Goal: Task Accomplishment & Management: Complete application form

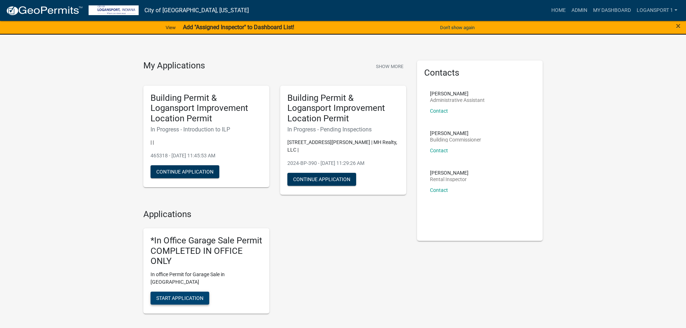
click at [187, 295] on span "Start Application" at bounding box center [179, 298] width 47 height 6
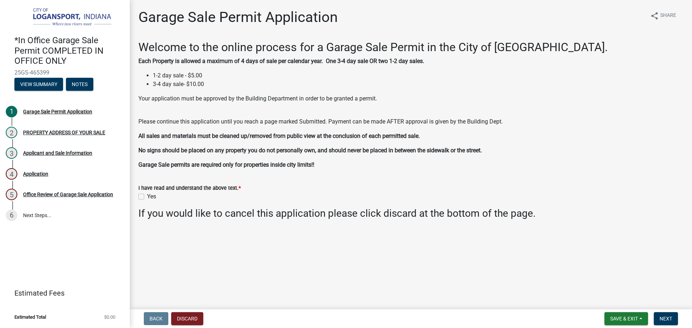
click at [147, 195] on label "Yes" at bounding box center [151, 196] width 9 height 9
click at [147, 195] on input "Yes" at bounding box center [149, 194] width 5 height 5
checkbox input "true"
click at [289, 164] on strong "Garage Sale permits are required only for properties inside city limits!!" at bounding box center [226, 164] width 176 height 7
click at [677, 319] on button "Next" at bounding box center [666, 318] width 24 height 13
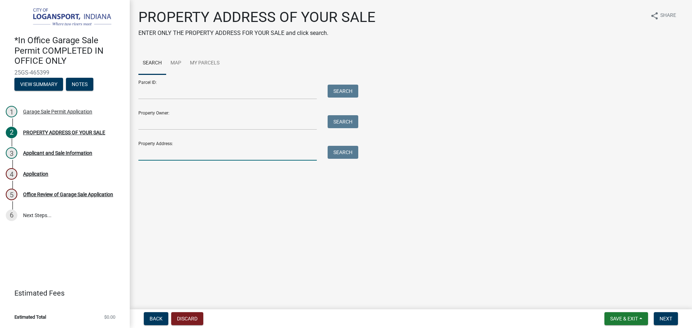
click at [280, 156] on input "Property Address:" at bounding box center [227, 153] width 178 height 15
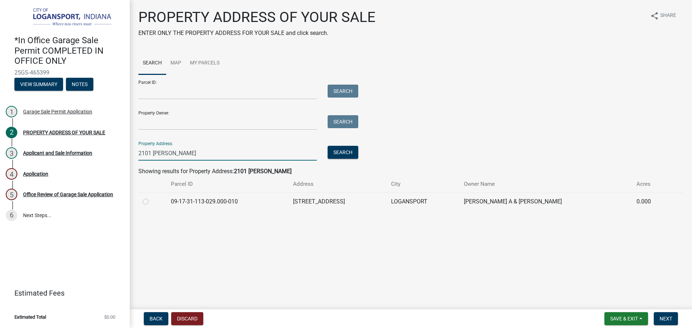
click at [191, 160] on input "2101 [PERSON_NAME]" at bounding box center [227, 153] width 178 height 15
type input "2101 [PERSON_NAME]"
click at [151, 197] on label at bounding box center [151, 197] width 0 height 0
click at [151, 202] on input "radio" at bounding box center [153, 199] width 5 height 5
radio input "true"
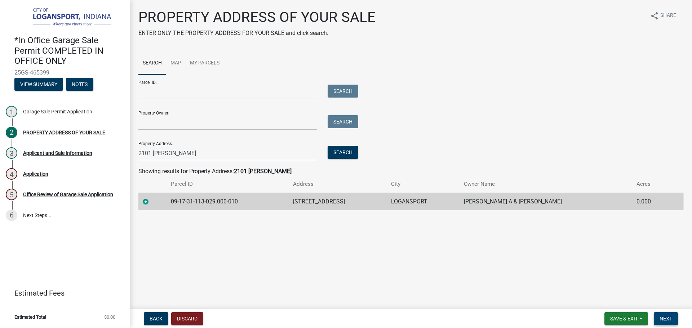
click at [671, 319] on span "Next" at bounding box center [665, 319] width 13 height 6
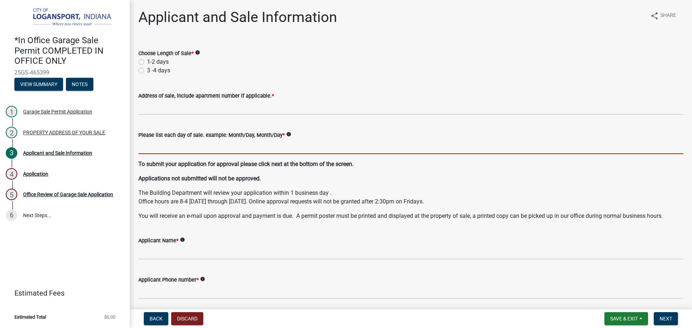
click at [284, 146] on input "Please list each day of sale. example: Month/Day, Month/Day *" at bounding box center [410, 146] width 545 height 15
click at [277, 145] on input "Please list each day of sale. example: Month/Day, Month/Day *" at bounding box center [410, 146] width 545 height 15
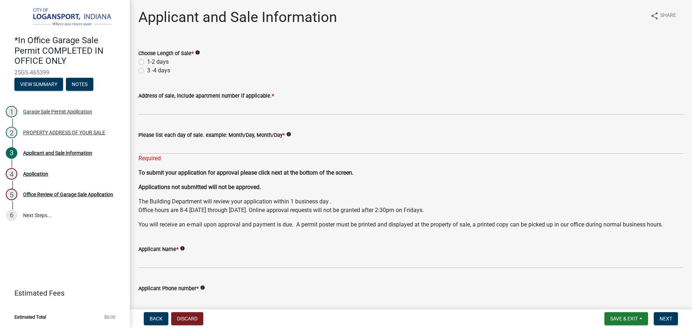
click at [147, 62] on label "1-2 days" at bounding box center [158, 62] width 22 height 9
click at [147, 62] on input "1-2 days" at bounding box center [149, 60] width 5 height 5
radio input "true"
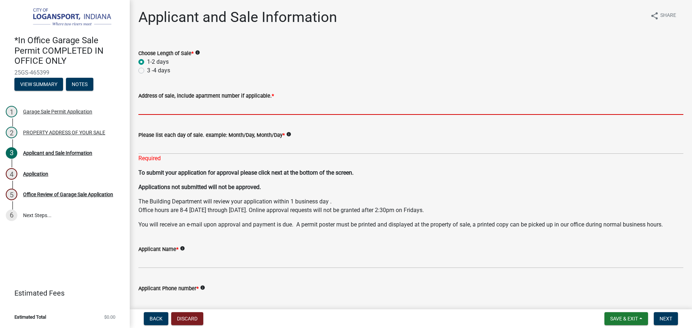
click at [161, 106] on input "Address of sale, include apartment number if applicable. *" at bounding box center [410, 107] width 545 height 15
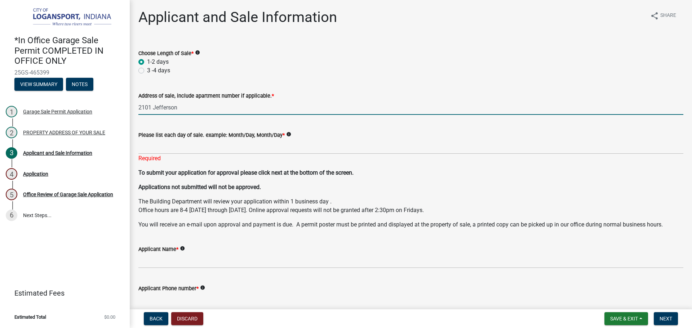
type input "2101 Jefferson"
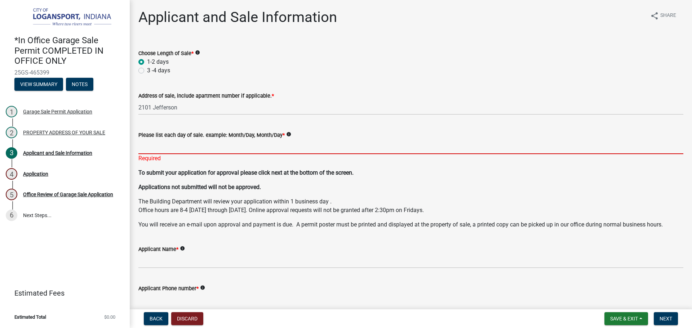
click at [147, 146] on input "Please list each day of sale. example: Month/Day, Month/Day *" at bounding box center [410, 146] width 545 height 15
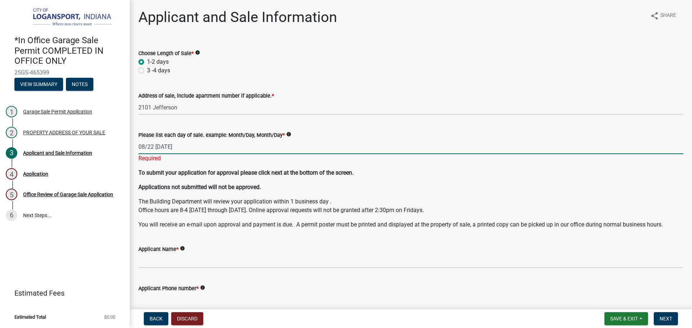
type input "08/22 [DATE]"
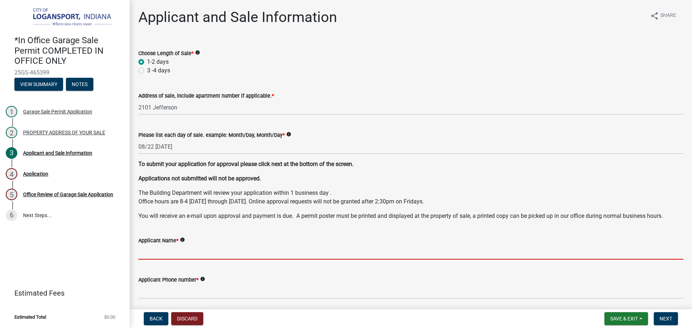
click at [159, 259] on input "Applicant Name *" at bounding box center [410, 252] width 545 height 15
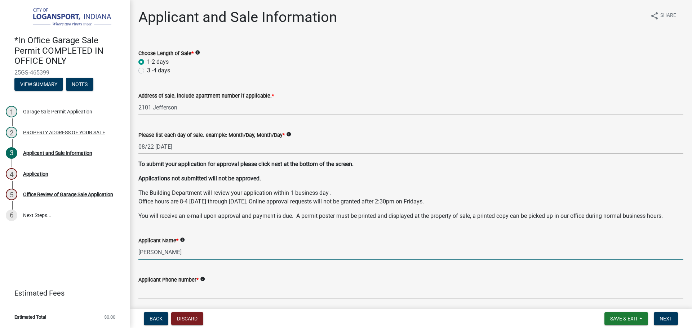
type input "[PERSON_NAME]"
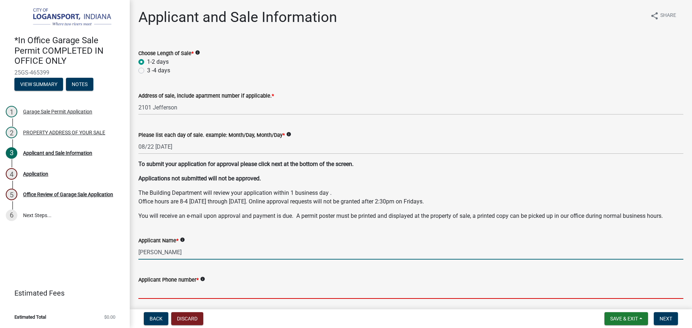
click at [213, 288] on input "Applicant Phone number *" at bounding box center [410, 291] width 545 height 15
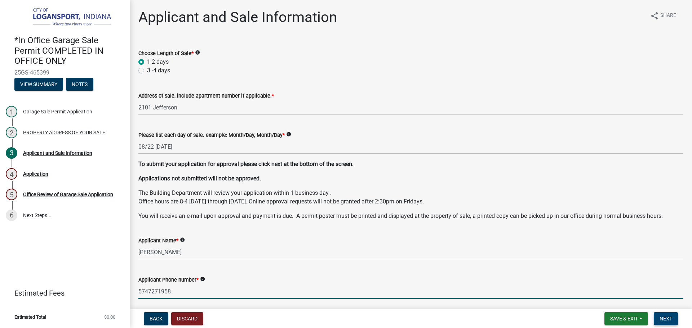
type input "5747271958"
click at [667, 315] on button "Next" at bounding box center [666, 318] width 24 height 13
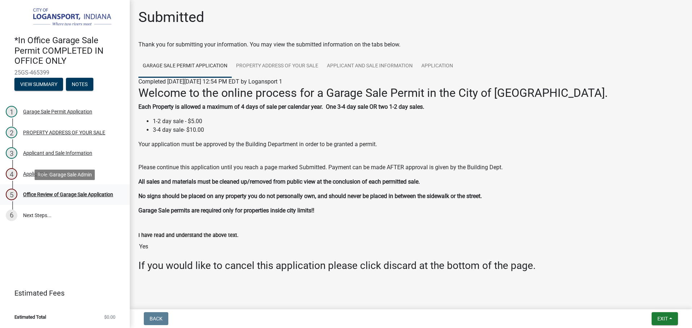
click at [49, 194] on div "Office Review of Garage Sale Application" at bounding box center [68, 194] width 90 height 5
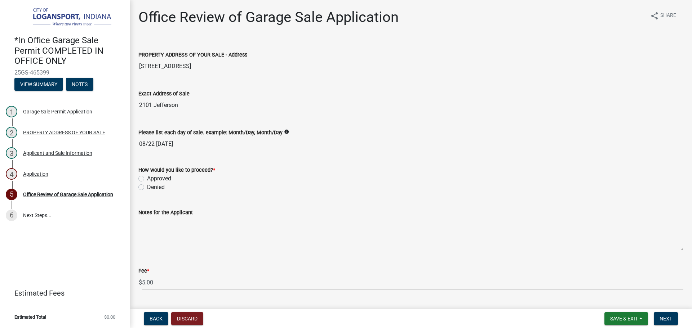
click at [147, 178] on label "Approved" at bounding box center [159, 178] width 24 height 9
click at [147, 178] on input "Approved" at bounding box center [149, 176] width 5 height 5
radio input "true"
click at [666, 316] on span "Next" at bounding box center [665, 319] width 13 height 6
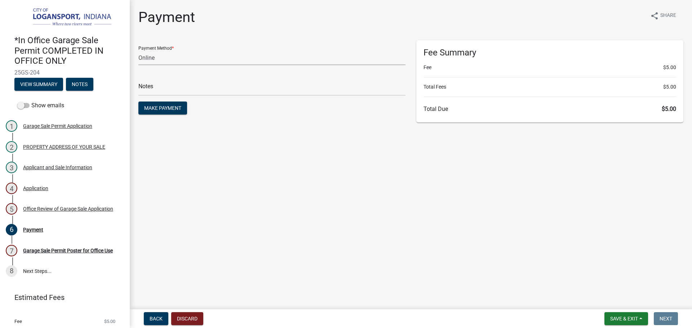
click at [211, 58] on select "Credit Card POS Check Cash Online" at bounding box center [271, 57] width 267 height 15
select select "2: 1"
click at [138, 50] on select "Credit Card POS Check Cash Online" at bounding box center [271, 57] width 267 height 15
click at [217, 161] on main "Payment share Share Payment Method * Credit Card POS Check Cash Online Notes Ma…" at bounding box center [411, 153] width 562 height 307
click at [237, 87] on input "text" at bounding box center [271, 88] width 267 height 15
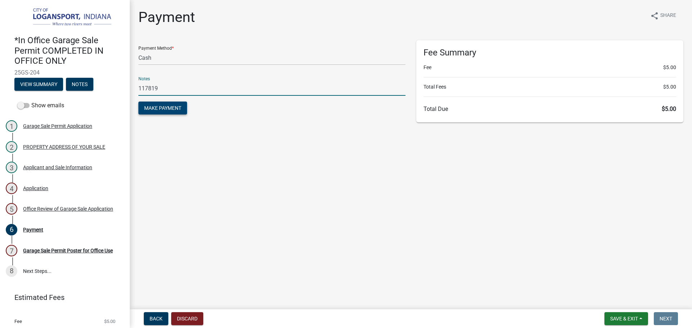
type input "117819"
click at [168, 102] on button "Make Payment" at bounding box center [162, 108] width 49 height 13
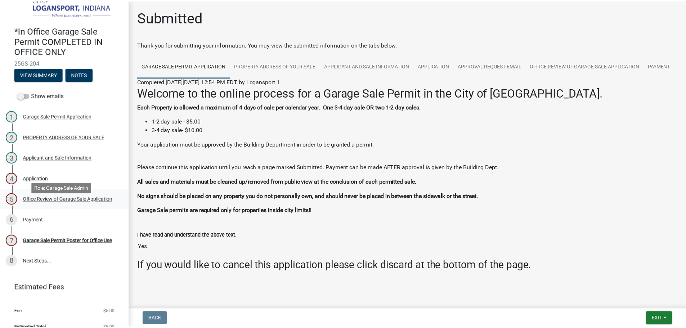
scroll to position [19, 0]
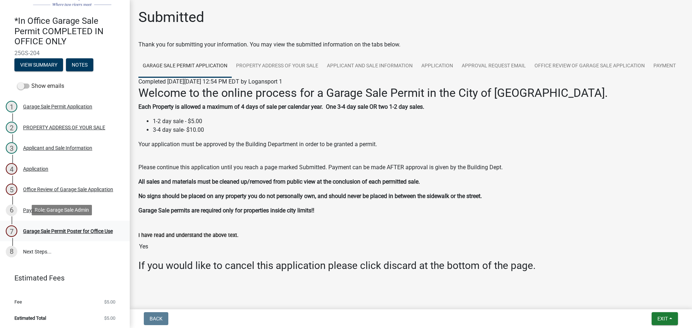
click at [55, 229] on div "Garage Sale Permit Poster for Office Use" at bounding box center [68, 231] width 90 height 5
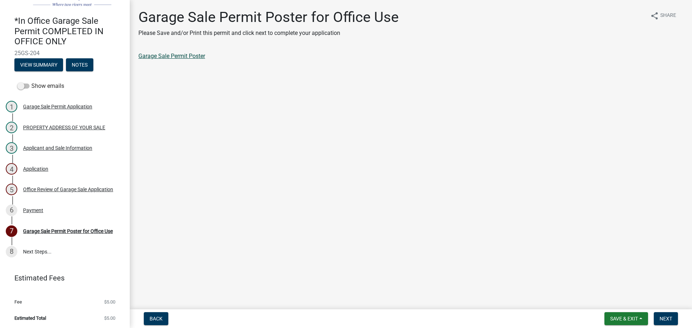
click at [192, 57] on link "Garage Sale Permit Poster" at bounding box center [171, 56] width 67 height 7
click at [670, 322] on span "Next" at bounding box center [665, 319] width 13 height 6
